Goal: Navigation & Orientation: Find specific page/section

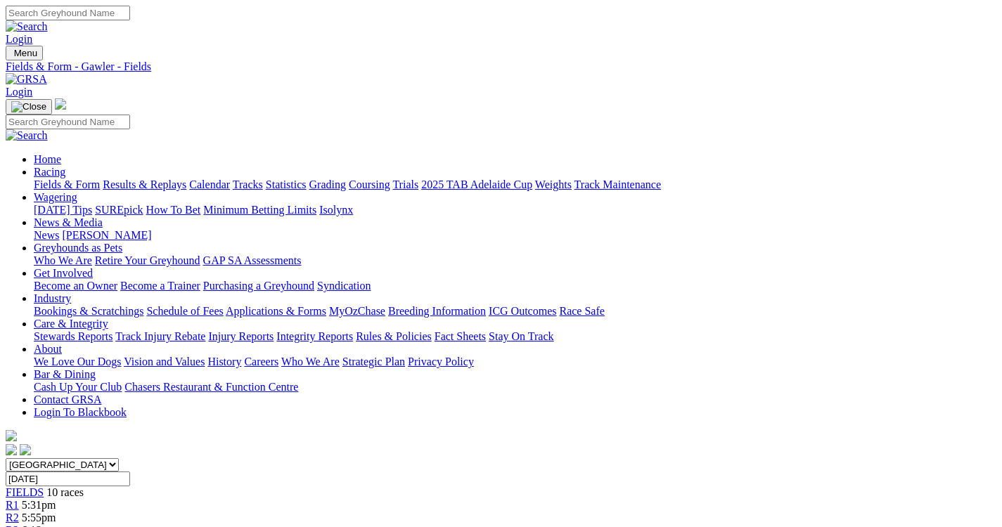
scroll to position [84, 0]
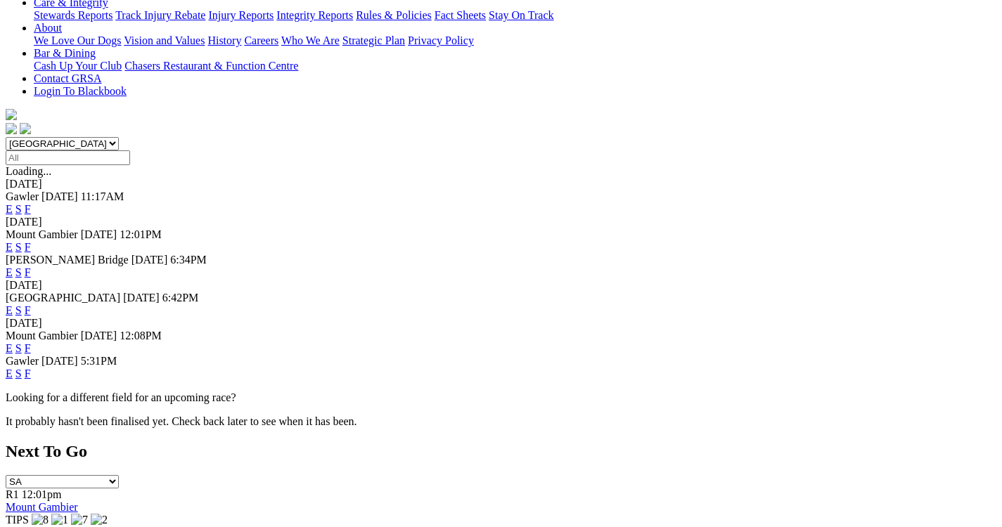
scroll to position [349, 0]
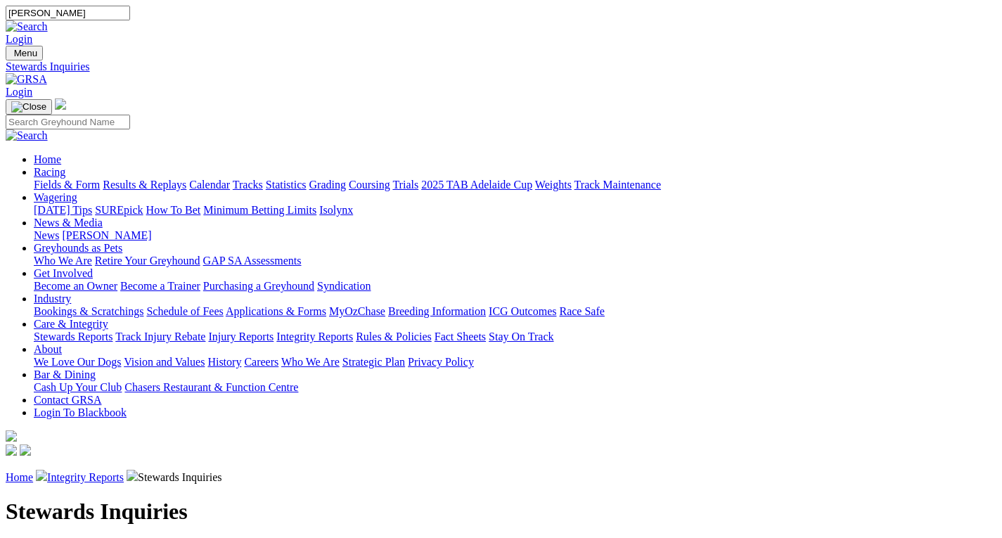
click at [143, 305] on link "Bookings & Scratchings" at bounding box center [89, 311] width 110 height 12
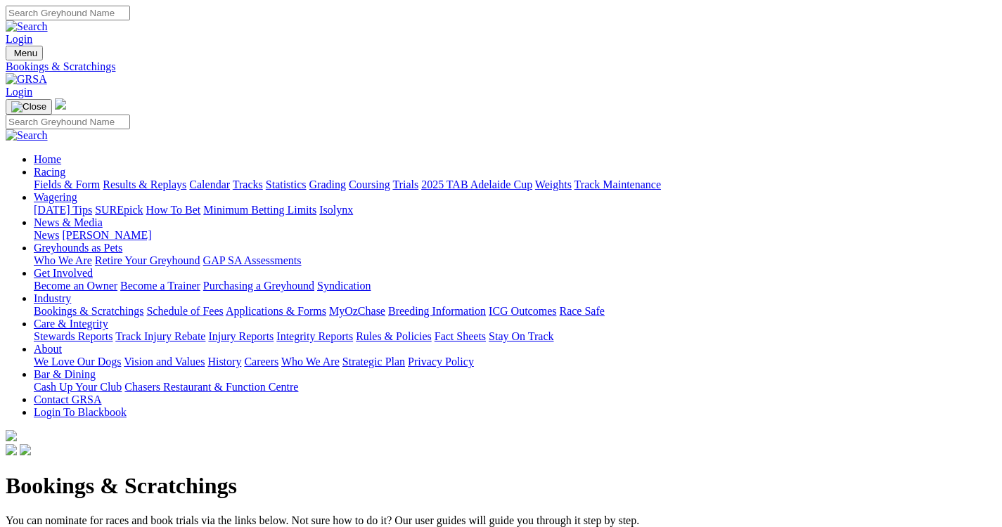
click at [230, 179] on link "Calendar" at bounding box center [209, 185] width 41 height 12
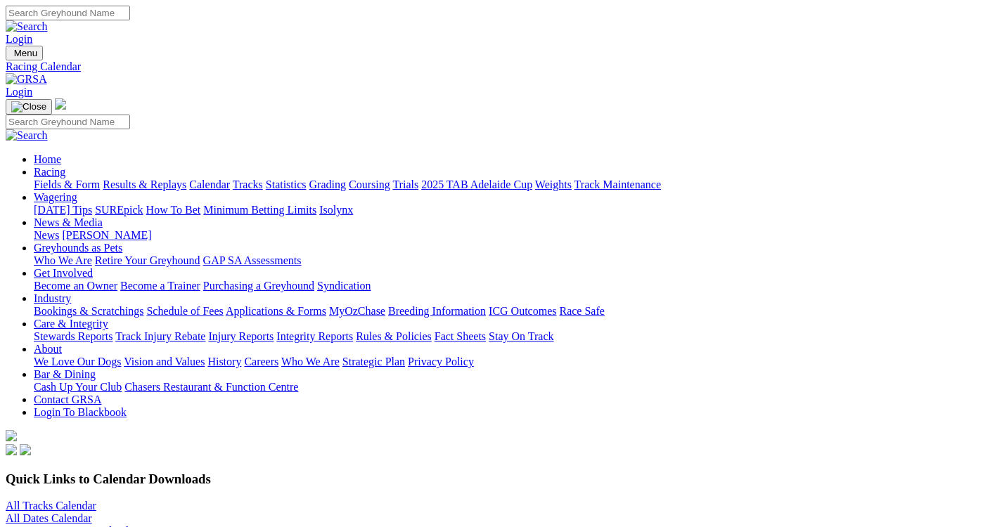
click at [82, 500] on link "All Tracks Calendar" at bounding box center [51, 506] width 91 height 12
